Goal: Transaction & Acquisition: Obtain resource

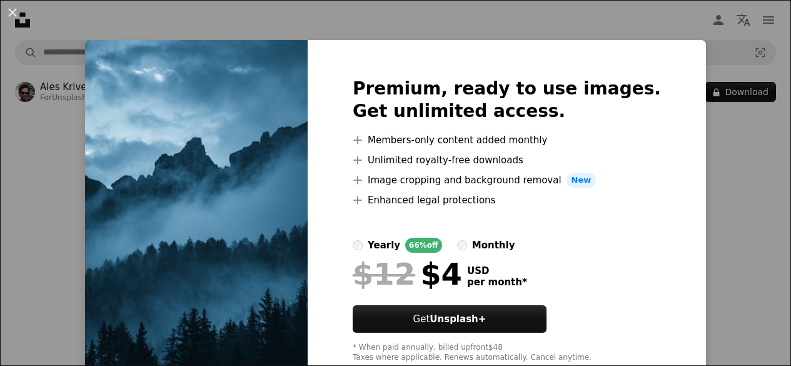
scroll to position [111, 0]
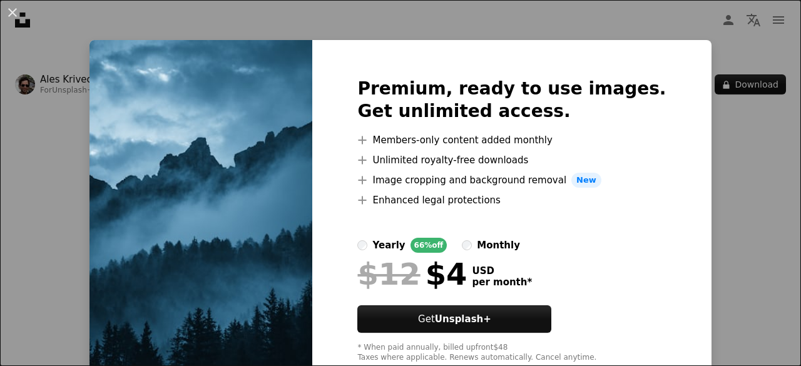
click at [721, 239] on div "An X shape Premium, ready to use images. Get unlimited access. A plus sign Memb…" at bounding box center [400, 183] width 801 height 366
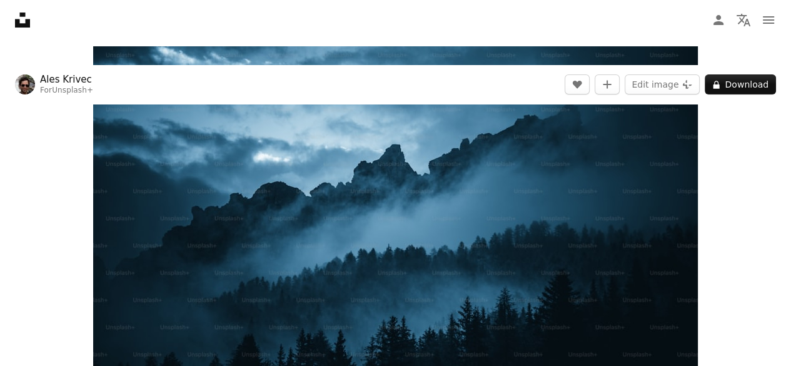
scroll to position [71, 0]
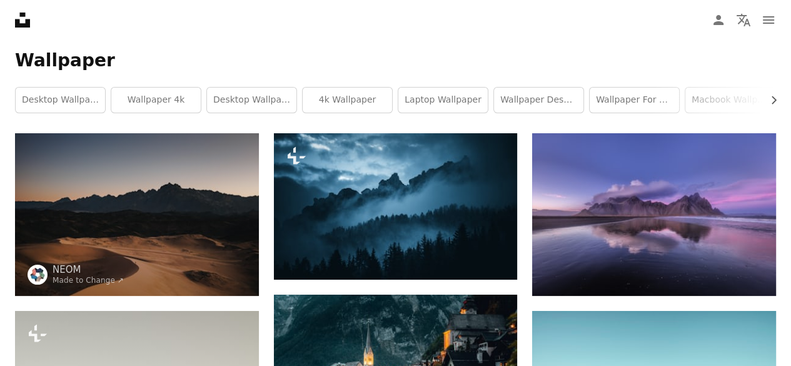
scroll to position [124, 0]
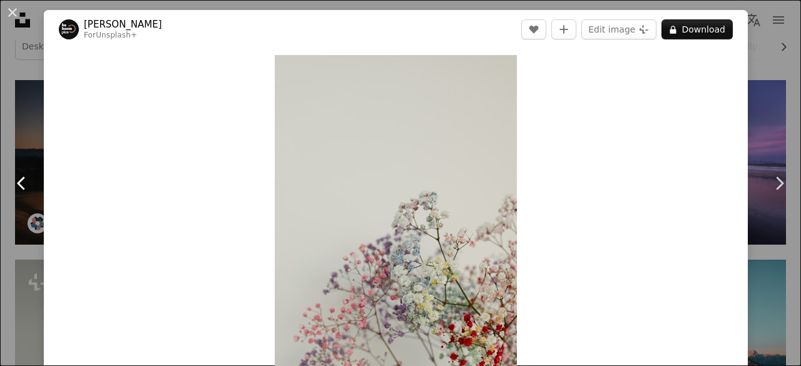
click at [13, 149] on link "Chevron left" at bounding box center [22, 183] width 44 height 120
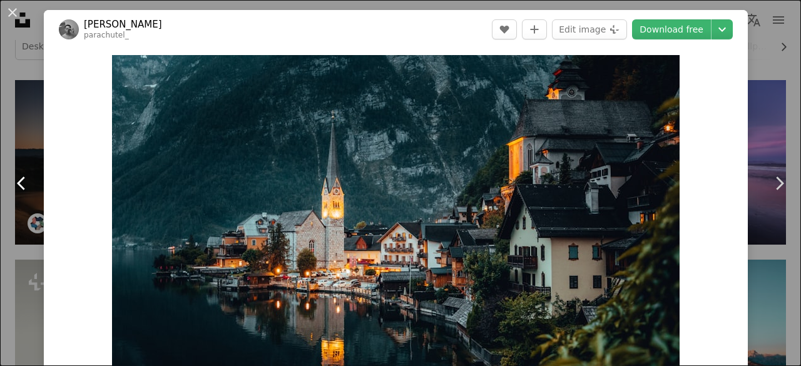
click at [15, 136] on link "Chevron left" at bounding box center [22, 183] width 44 height 120
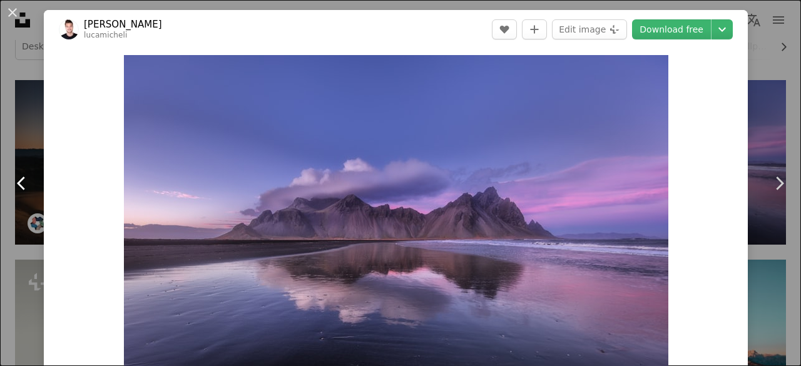
click at [13, 139] on link "Chevron left" at bounding box center [22, 183] width 44 height 120
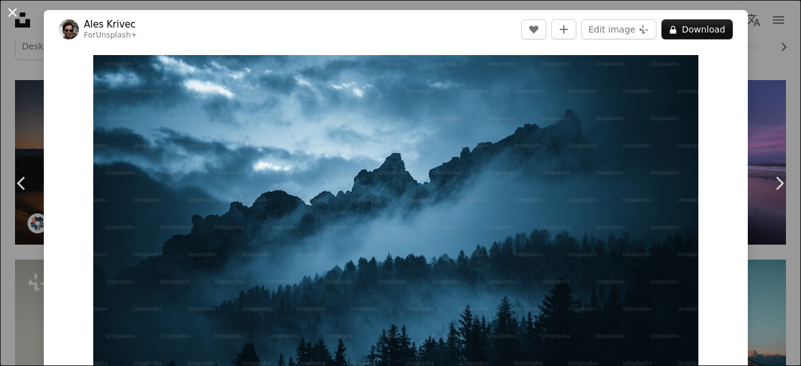
click at [14, 10] on button "An X shape" at bounding box center [12, 12] width 15 height 15
